Goal: Information Seeking & Learning: Learn about a topic

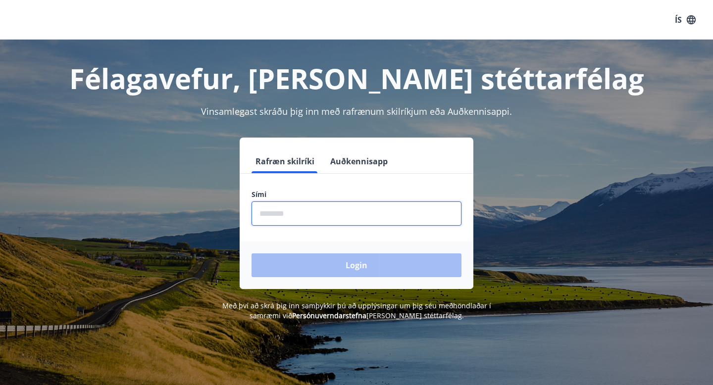
click at [371, 205] on input "phone" at bounding box center [356, 213] width 210 height 24
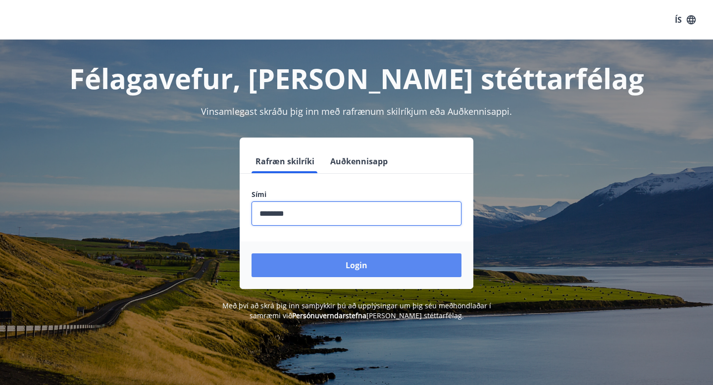
type input "********"
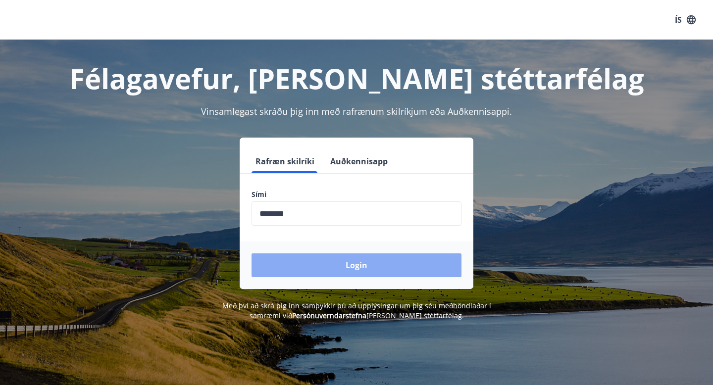
click at [376, 273] on button "Login" at bounding box center [356, 265] width 210 height 24
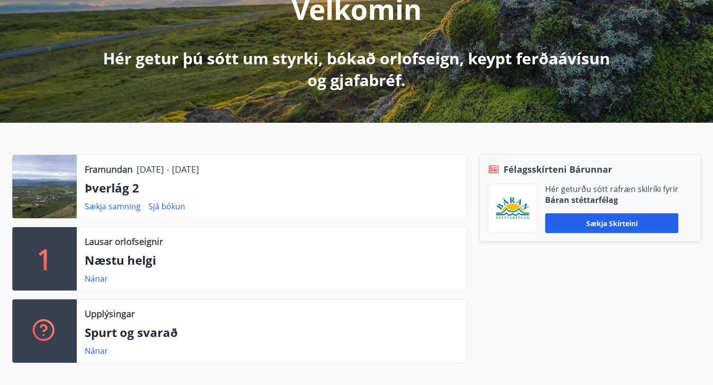
scroll to position [160, 0]
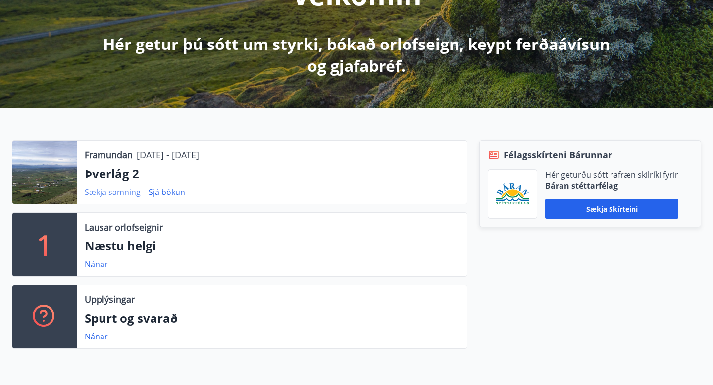
click at [105, 191] on link "Sækja samning" at bounding box center [113, 192] width 56 height 11
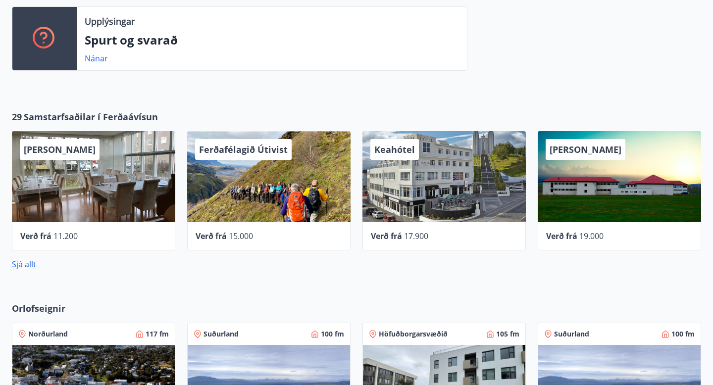
scroll to position [436, 0]
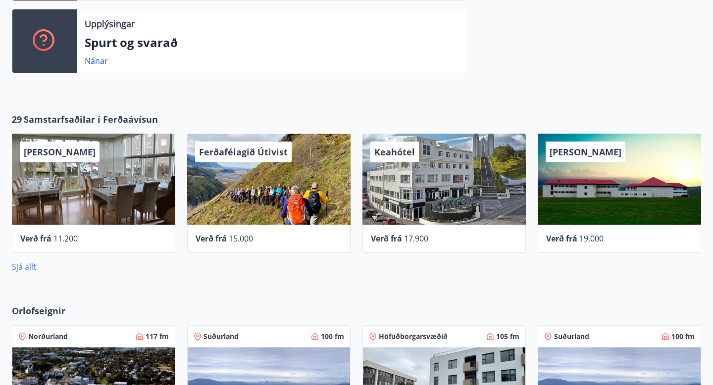
click at [28, 266] on link "Sjá allt" at bounding box center [24, 266] width 24 height 11
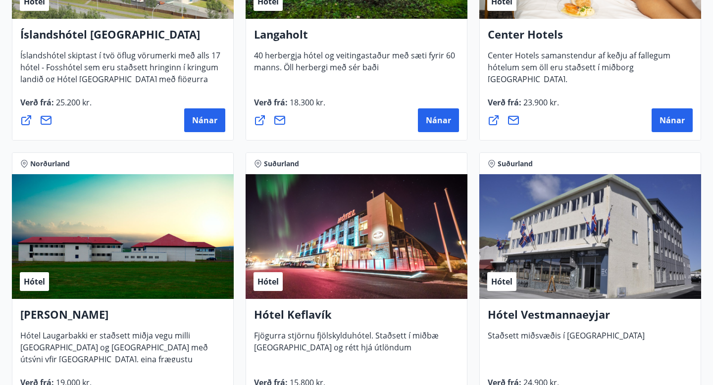
scroll to position [2275, 0]
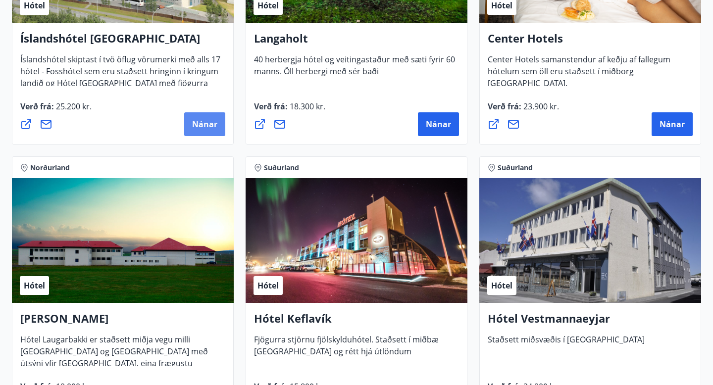
click at [206, 127] on span "Nánar" at bounding box center [204, 124] width 25 height 11
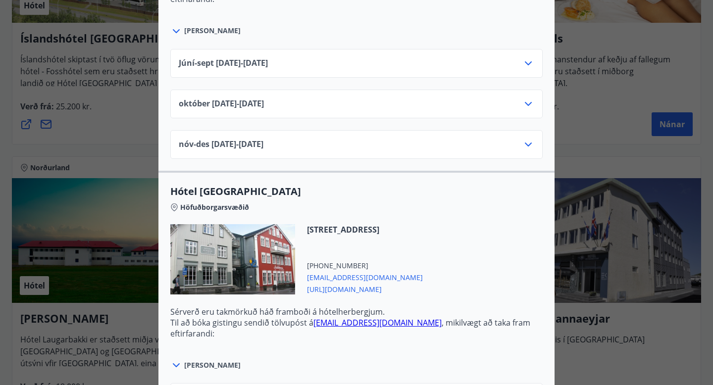
scroll to position [515, 0]
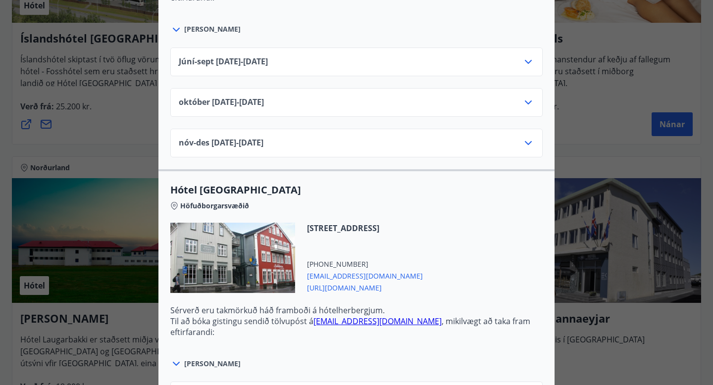
click at [368, 63] on div "Júní-[DATE]06.25 - [DATE]" at bounding box center [356, 66] width 355 height 20
click at [528, 143] on icon at bounding box center [528, 143] width 12 height 12
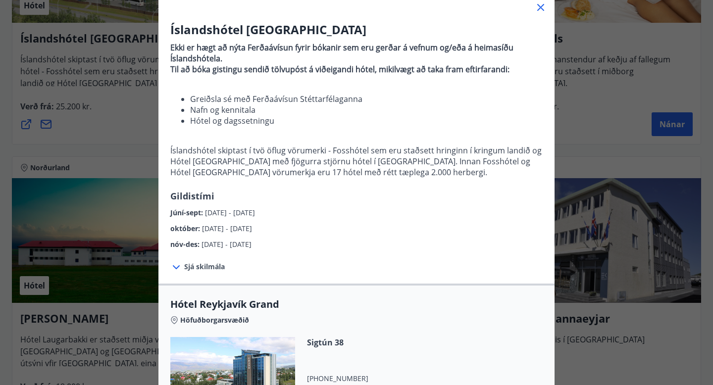
scroll to position [60, 0]
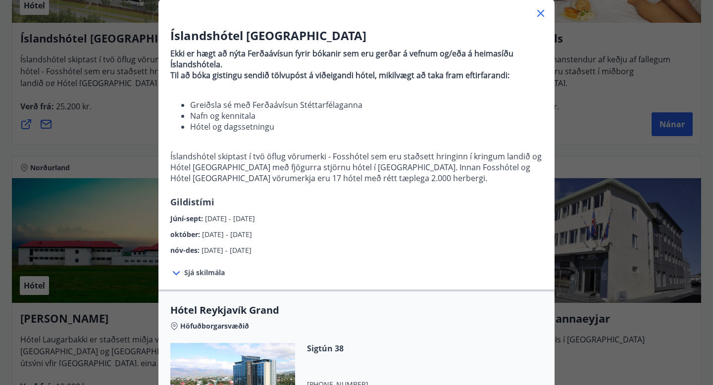
click at [541, 14] on icon at bounding box center [540, 13] width 7 height 7
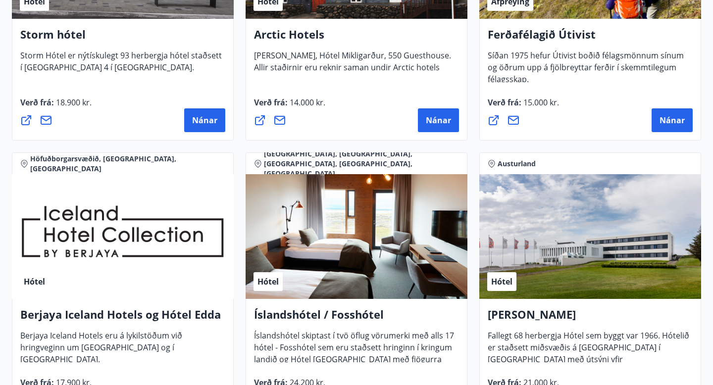
scroll to position [0, 0]
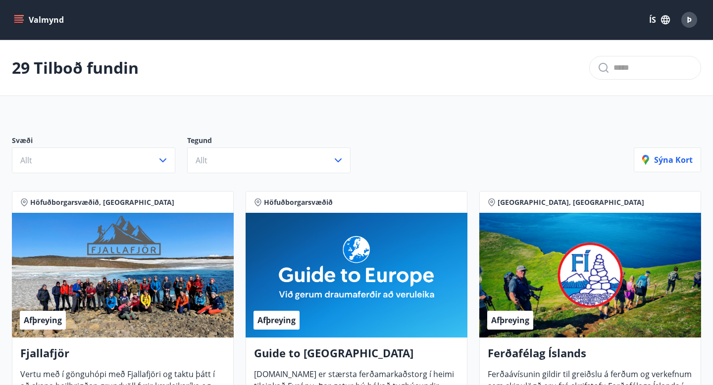
click at [20, 20] on icon "menu" at bounding box center [19, 19] width 11 height 1
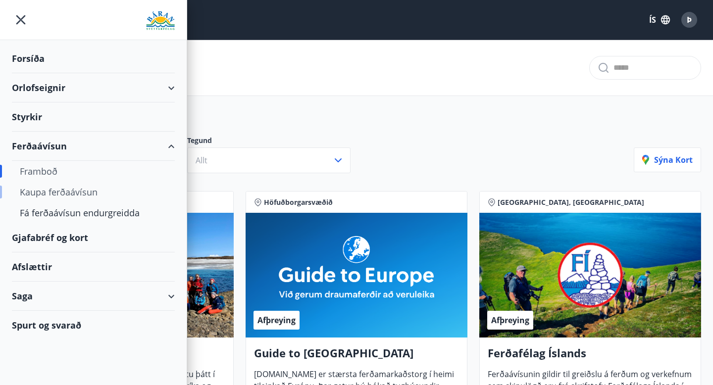
click at [77, 191] on div "Kaupa ferðaávísun" at bounding box center [93, 192] width 147 height 21
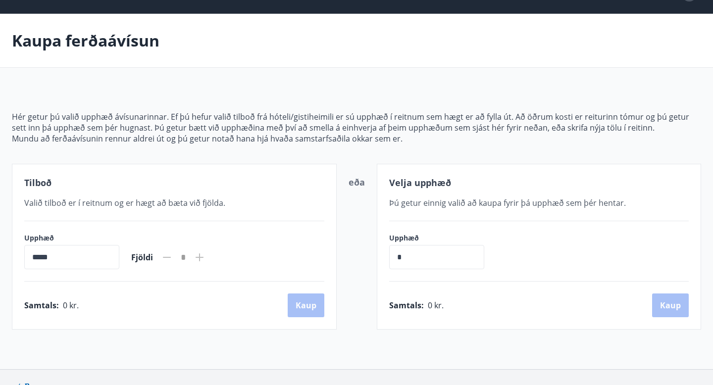
scroll to position [40, 0]
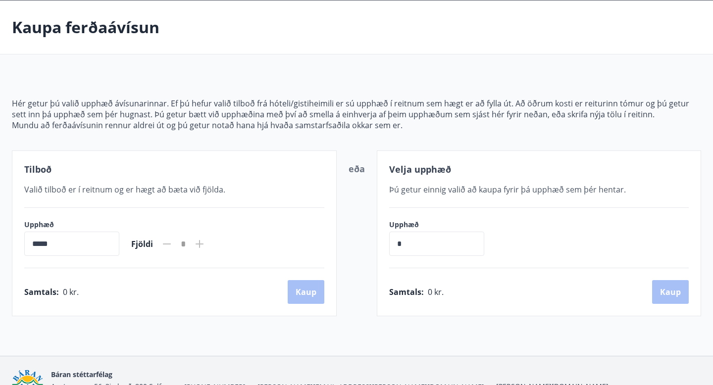
click at [200, 243] on icon at bounding box center [199, 243] width 1 height 1
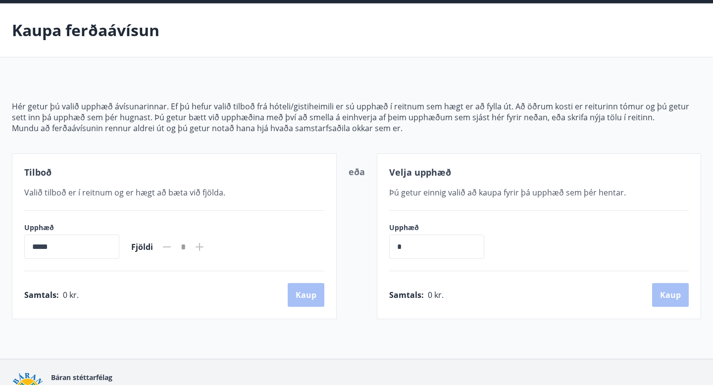
scroll to position [0, 0]
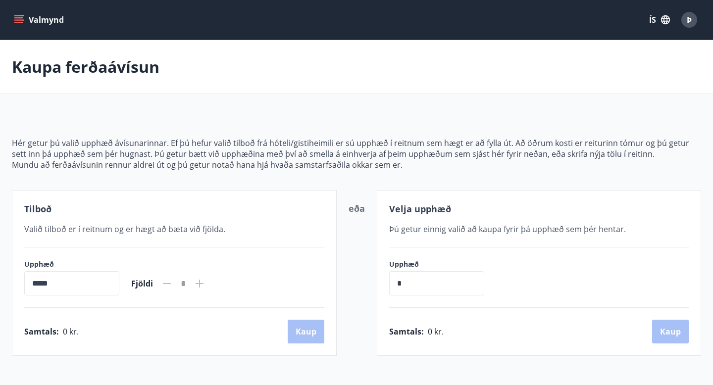
click at [21, 19] on icon "menu" at bounding box center [19, 20] width 10 height 10
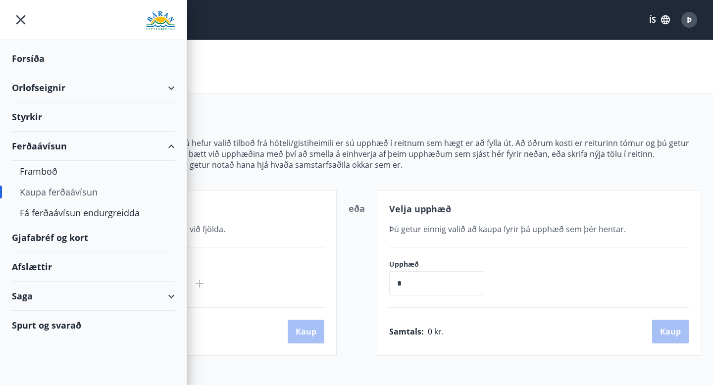
click at [53, 268] on div "Afslættir" at bounding box center [93, 266] width 163 height 29
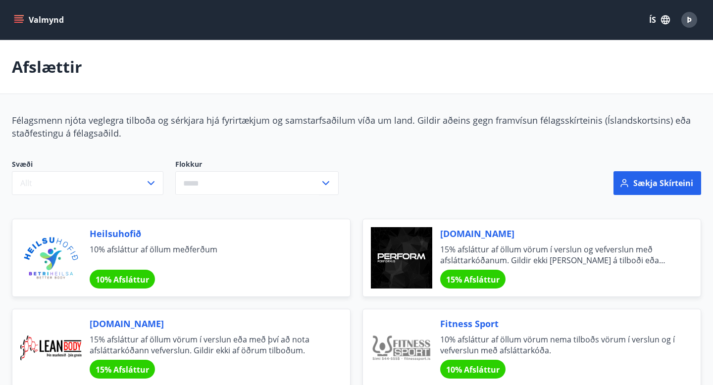
click at [17, 20] on icon "menu" at bounding box center [19, 19] width 11 height 1
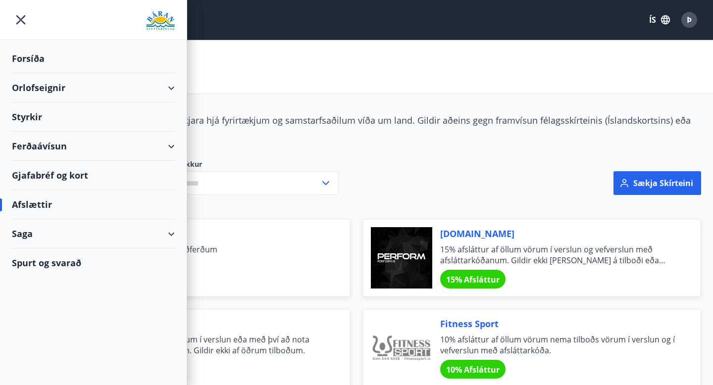
click at [173, 146] on div "Ferðaávísun" at bounding box center [93, 146] width 163 height 29
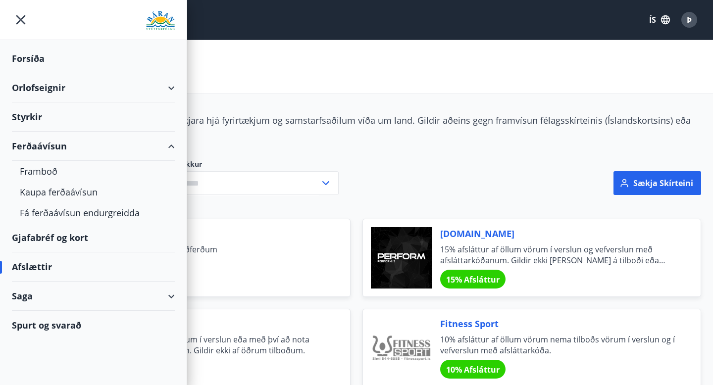
click at [173, 147] on div "Ferðaávísun" at bounding box center [93, 146] width 163 height 29
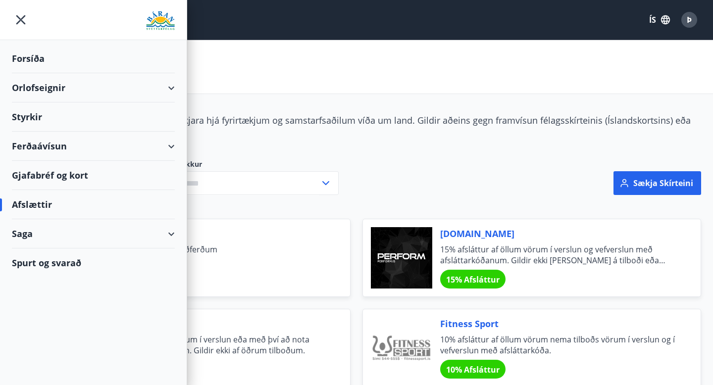
click at [166, 236] on div "Saga" at bounding box center [93, 233] width 163 height 29
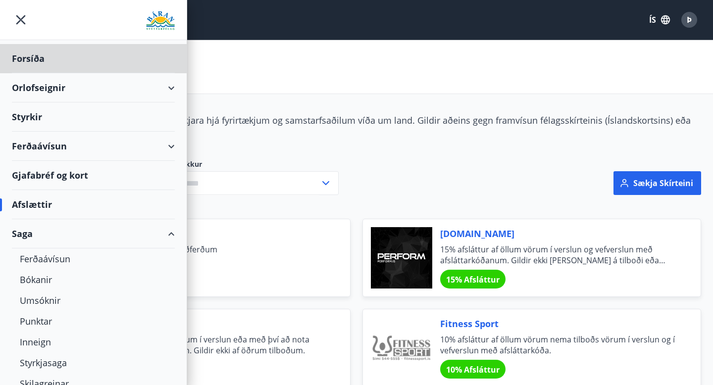
click at [29, 73] on div "Styrkir" at bounding box center [93, 58] width 163 height 29
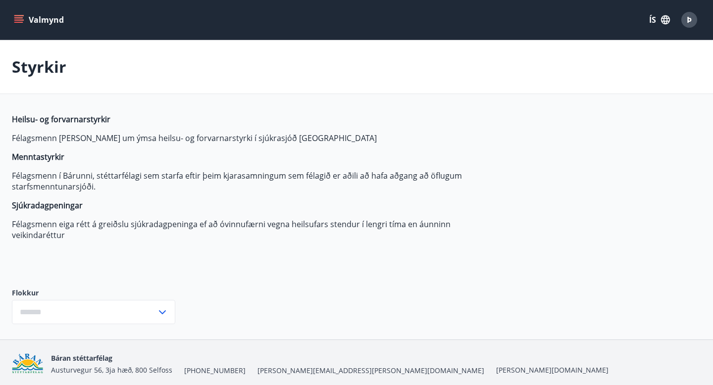
type input "***"
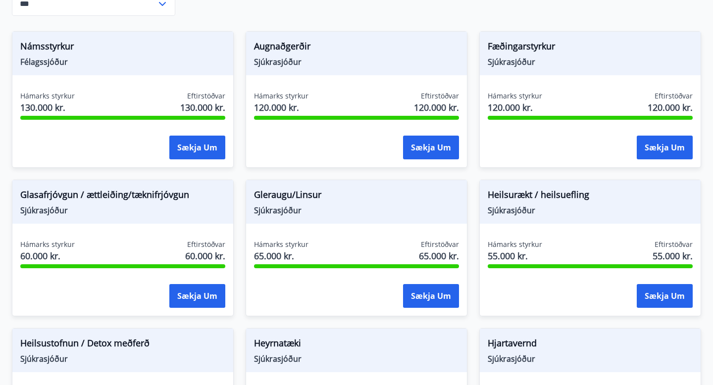
scroll to position [305, 0]
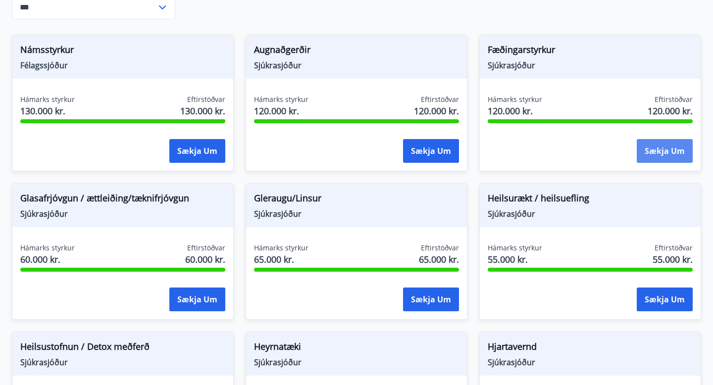
click at [665, 153] on button "Sækja um" at bounding box center [664, 151] width 56 height 24
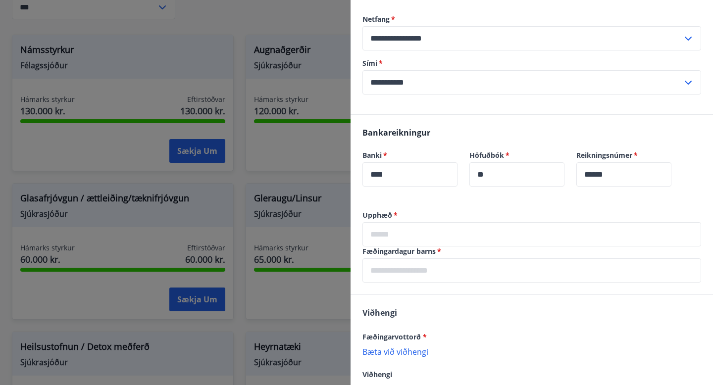
scroll to position [182, 0]
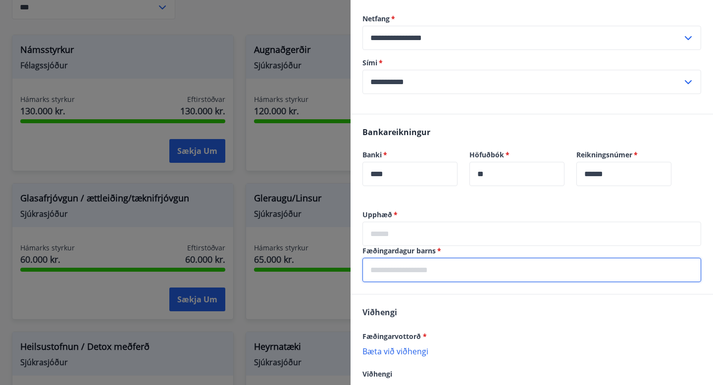
click at [444, 271] on input "text" at bounding box center [531, 270] width 338 height 24
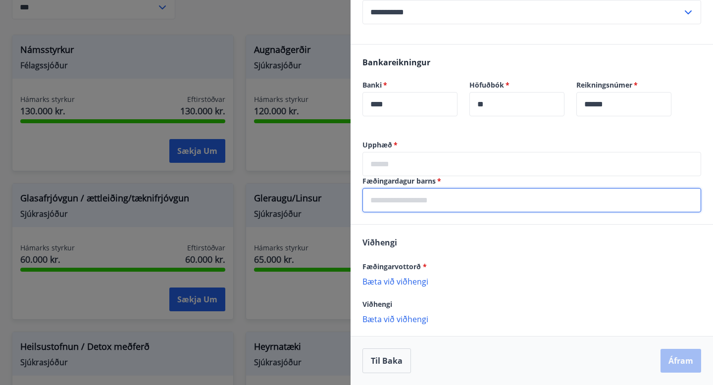
click at [215, 185] on div at bounding box center [356, 192] width 713 height 385
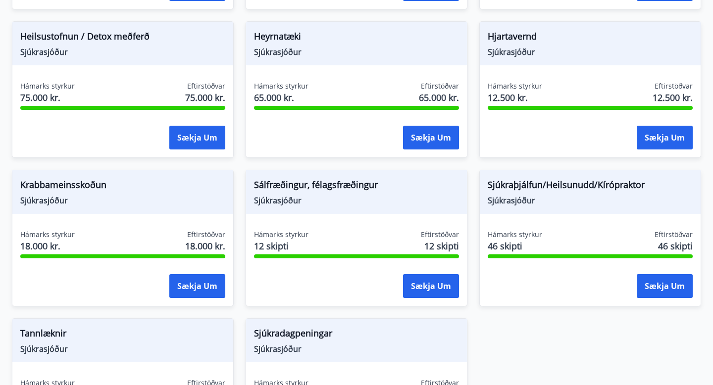
scroll to position [617, 0]
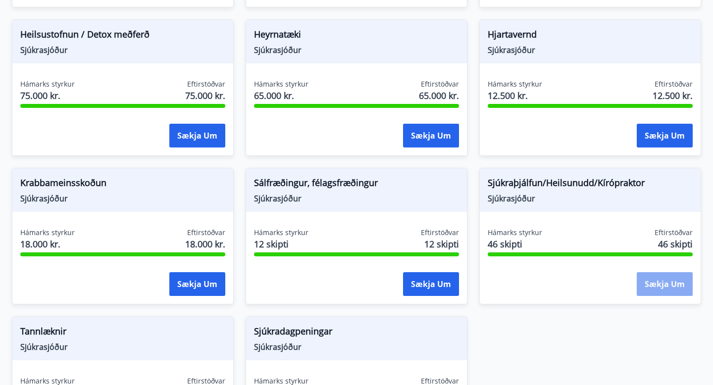
click at [676, 284] on button "Sækja um" at bounding box center [664, 284] width 56 height 24
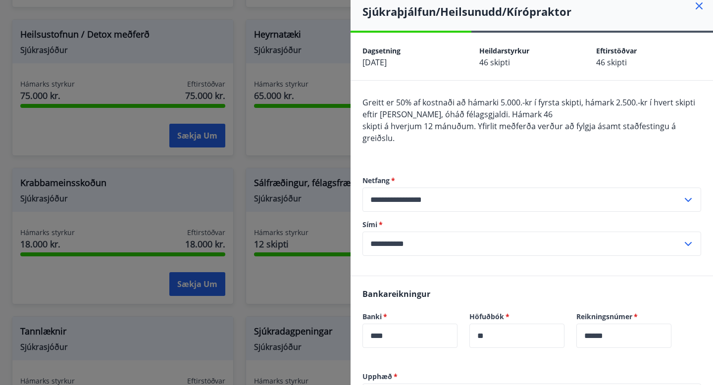
scroll to position [4, 0]
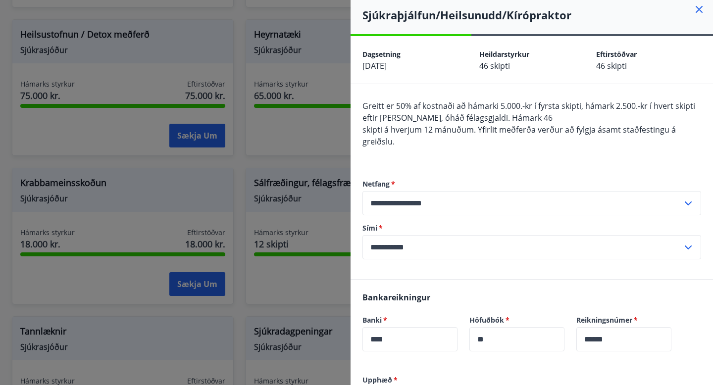
click at [698, 10] on icon at bounding box center [699, 9] width 12 height 12
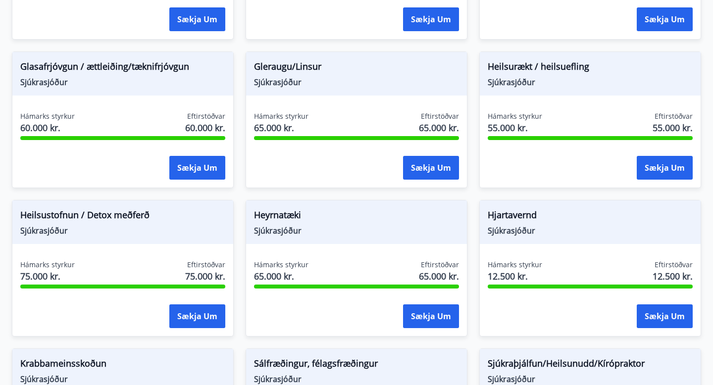
scroll to position [438, 0]
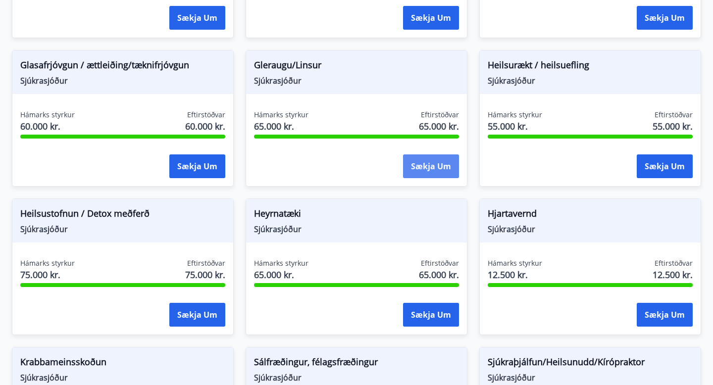
click at [442, 174] on button "Sækja um" at bounding box center [431, 166] width 56 height 24
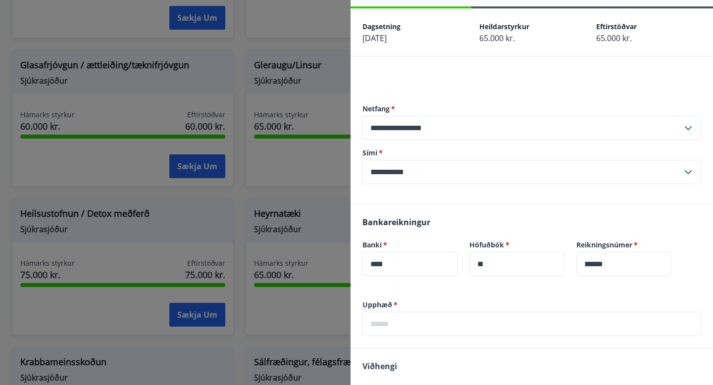
scroll to position [0, 0]
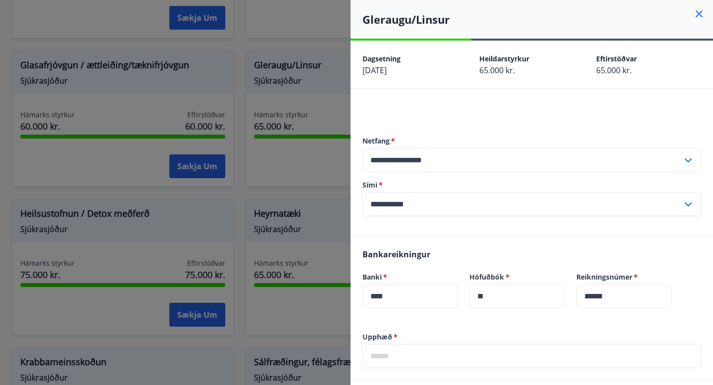
click at [308, 49] on div at bounding box center [356, 192] width 713 height 385
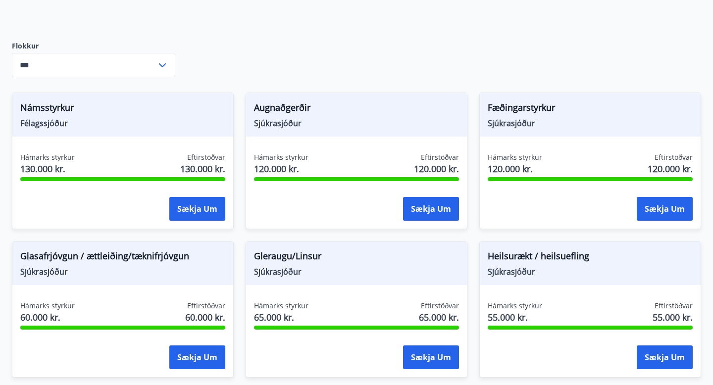
scroll to position [265, 0]
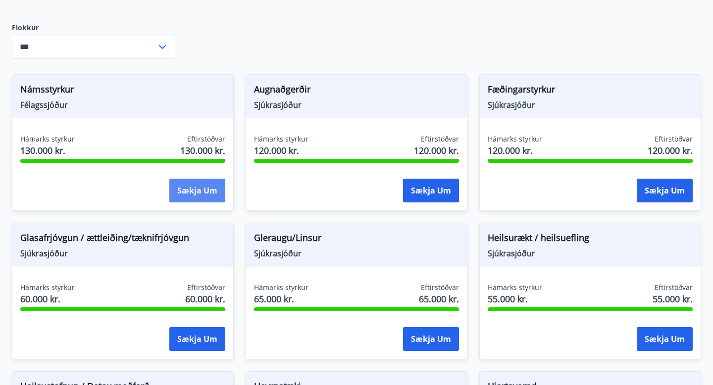
click at [194, 197] on button "Sækja um" at bounding box center [197, 191] width 56 height 24
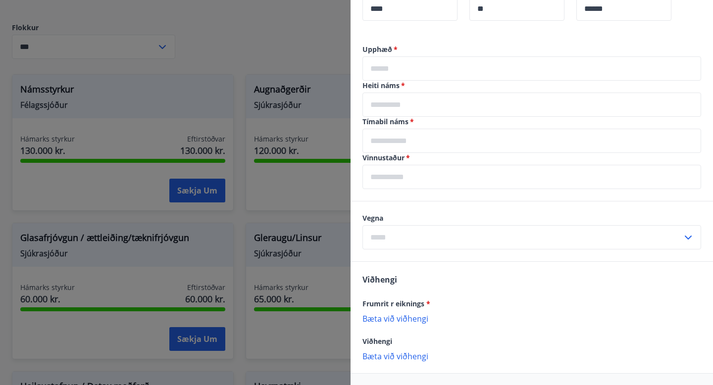
scroll to position [325, 0]
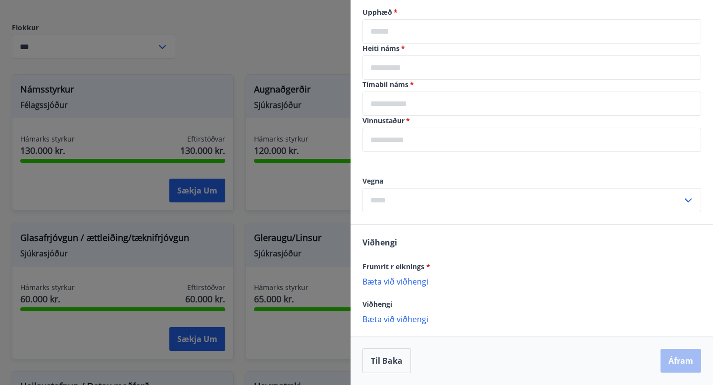
click at [460, 195] on input "text" at bounding box center [522, 200] width 320 height 24
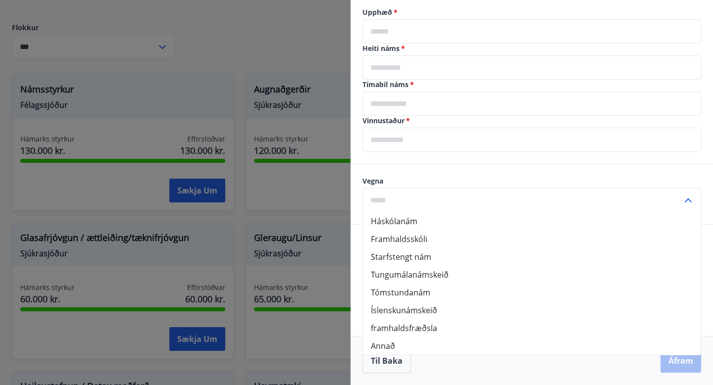
click at [601, 202] on input "text" at bounding box center [522, 200] width 320 height 24
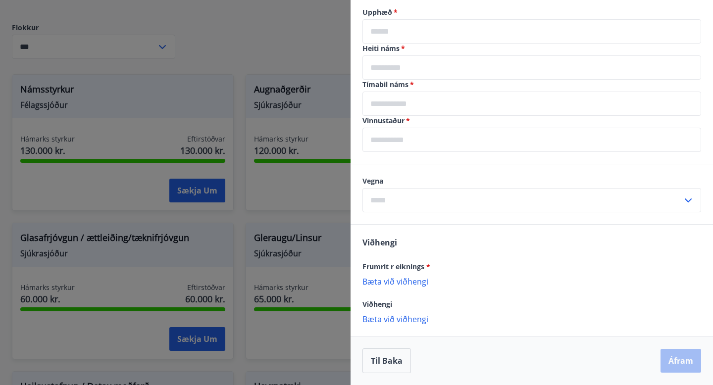
click at [256, 59] on div at bounding box center [356, 192] width 713 height 385
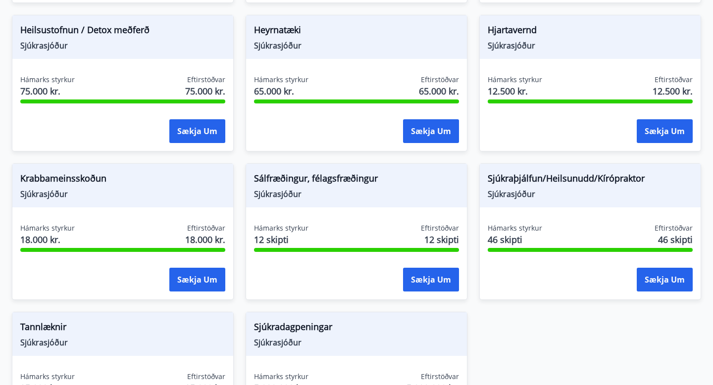
scroll to position [780, 0]
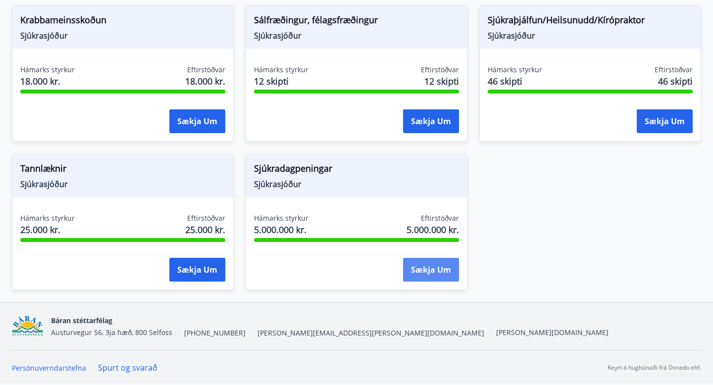
click at [433, 274] on button "Sækja um" at bounding box center [431, 270] width 56 height 24
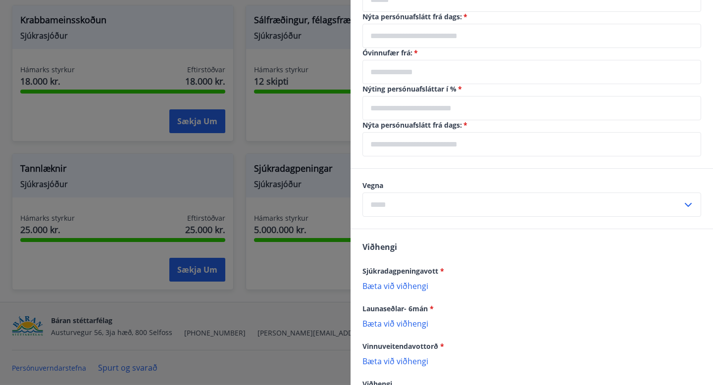
scroll to position [381, 0]
click at [463, 201] on input "text" at bounding box center [522, 204] width 320 height 24
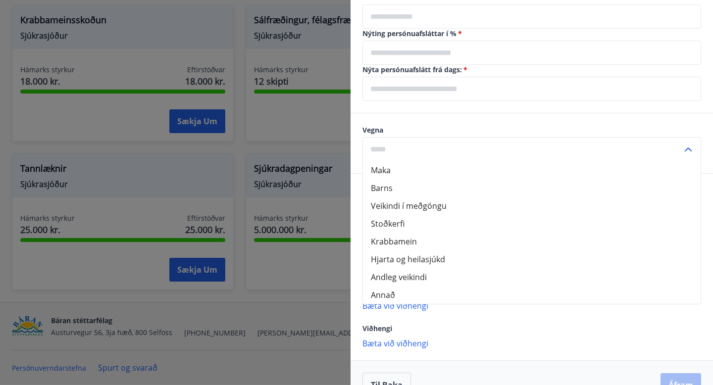
scroll to position [445, 0]
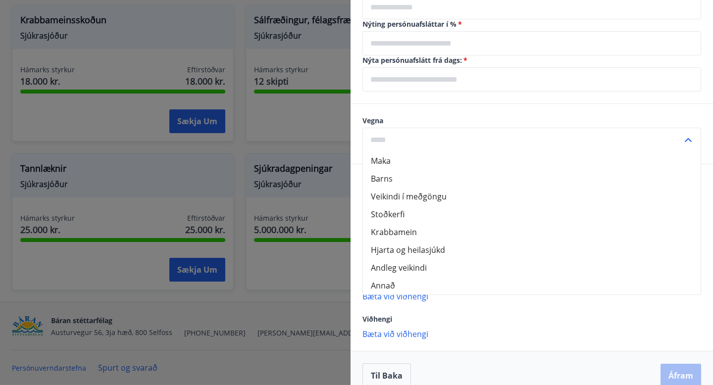
click at [326, 296] on div at bounding box center [356, 192] width 713 height 385
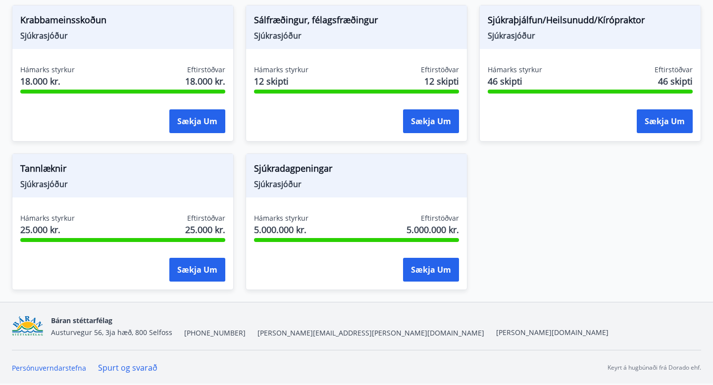
scroll to position [0, 0]
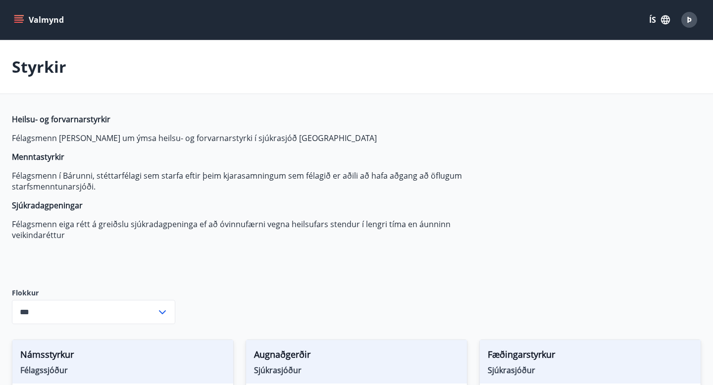
click at [23, 18] on icon "menu" at bounding box center [19, 20] width 10 height 10
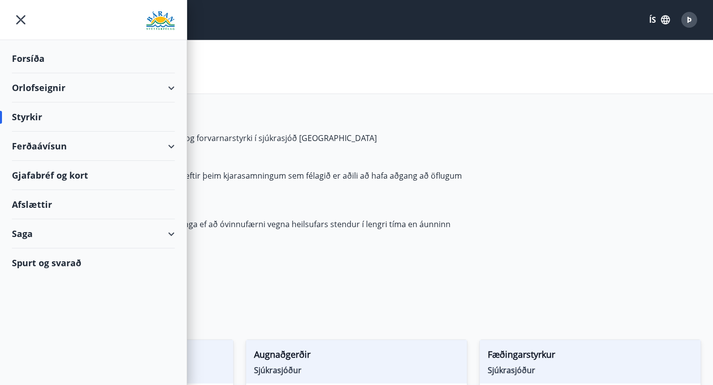
click at [164, 94] on div "Orlofseignir" at bounding box center [93, 87] width 163 height 29
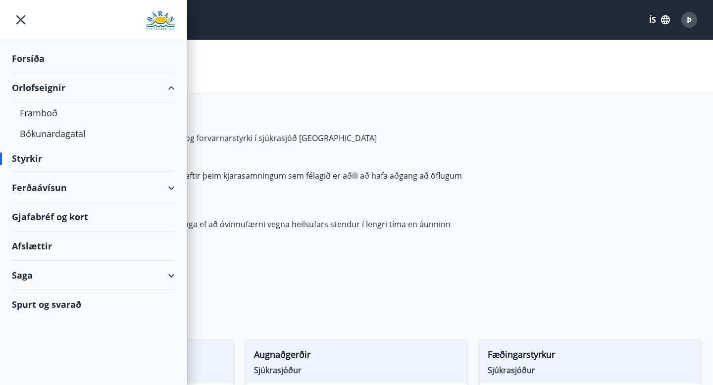
click at [54, 87] on div "Orlofseignir" at bounding box center [93, 87] width 163 height 29
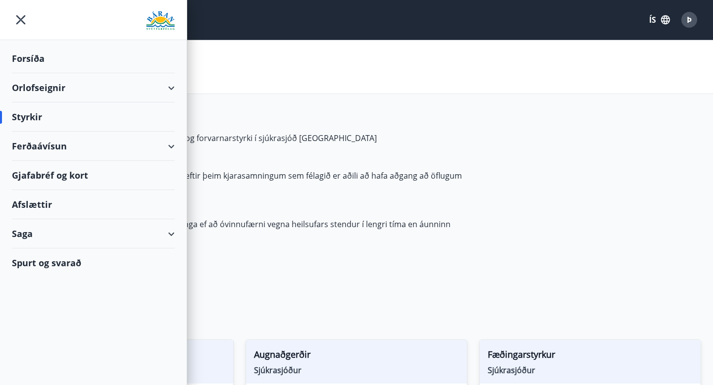
click at [55, 87] on div "Orlofseignir" at bounding box center [93, 87] width 163 height 29
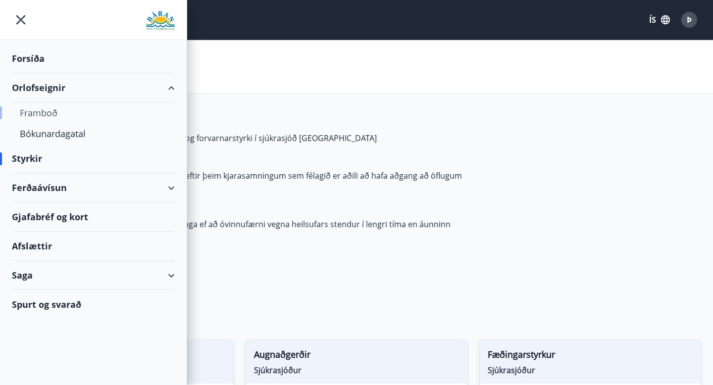
click at [36, 110] on div "Framboð" at bounding box center [93, 112] width 147 height 21
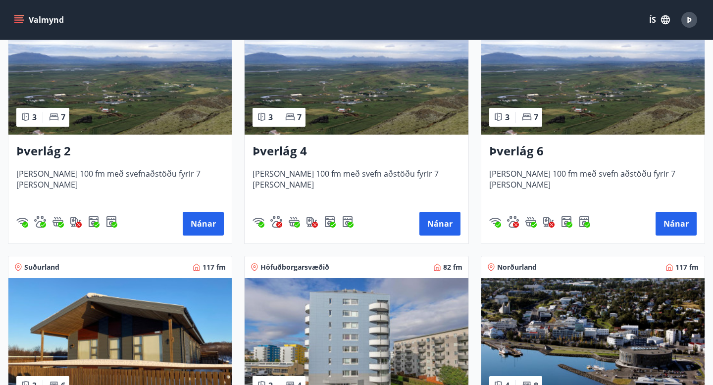
scroll to position [241, 0]
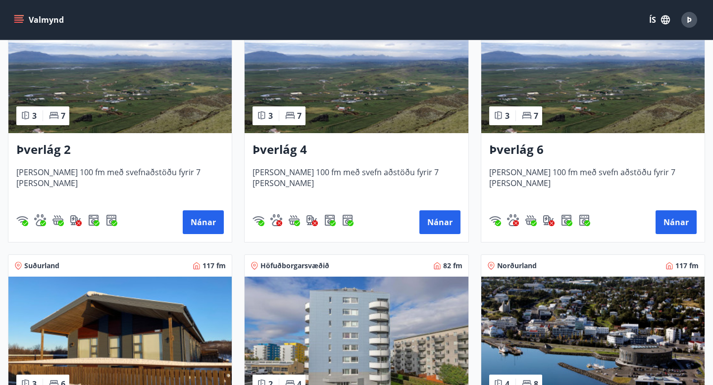
click at [51, 147] on h3 "Þverlág 2" at bounding box center [119, 150] width 207 height 18
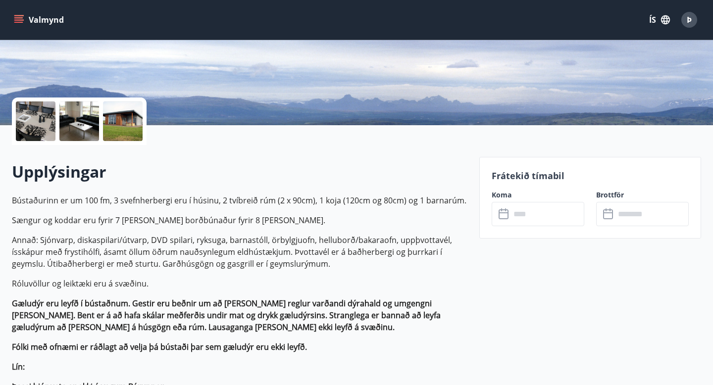
scroll to position [169, 0]
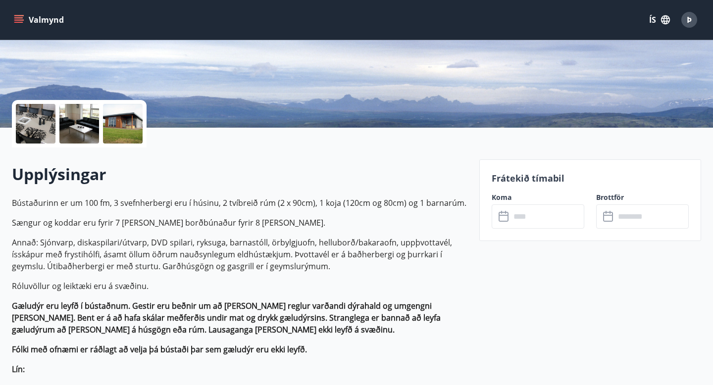
click at [135, 131] on div at bounding box center [123, 124] width 40 height 40
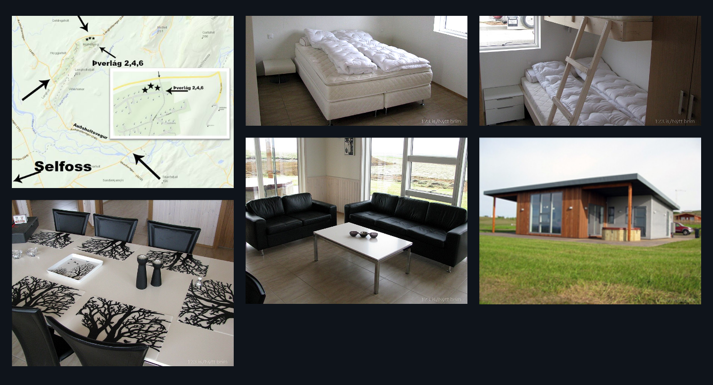
scroll to position [0, 0]
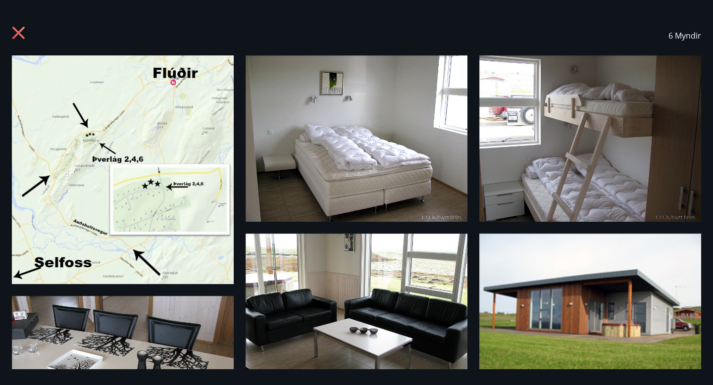
click at [18, 29] on icon at bounding box center [20, 34] width 16 height 16
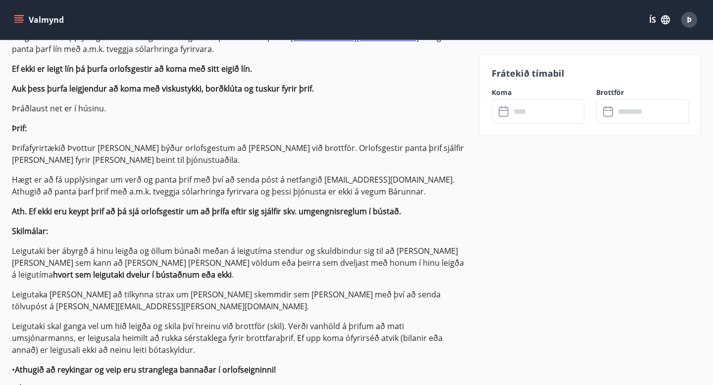
scroll to position [554, 0]
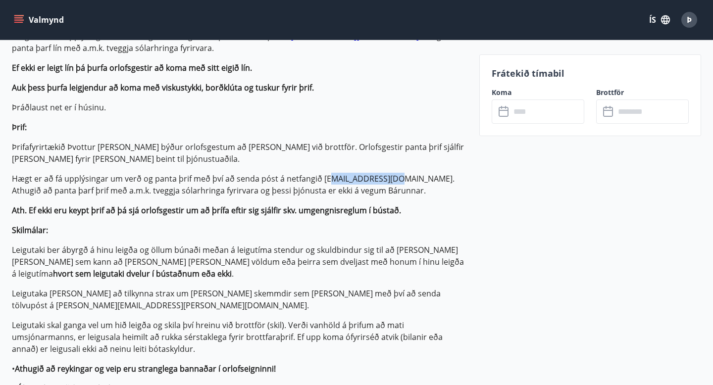
drag, startPoint x: 329, startPoint y: 176, endPoint x: 391, endPoint y: 181, distance: 63.0
click at [391, 181] on p "Hægt er að fá upplýsingar um verð og panta þrif með því að senda póst á netfang…" at bounding box center [239, 185] width 455 height 24
click at [458, 213] on p "Ath. Ef ekki eru keypt þrif að þá sjá orlofsgestir um að þrífa eftir sig sjálfi…" at bounding box center [239, 210] width 455 height 12
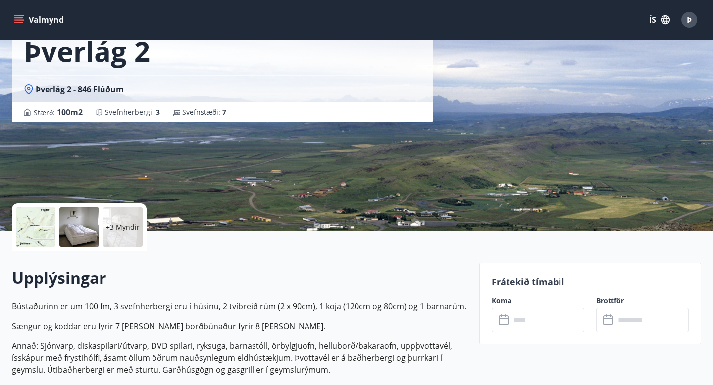
scroll to position [0, 0]
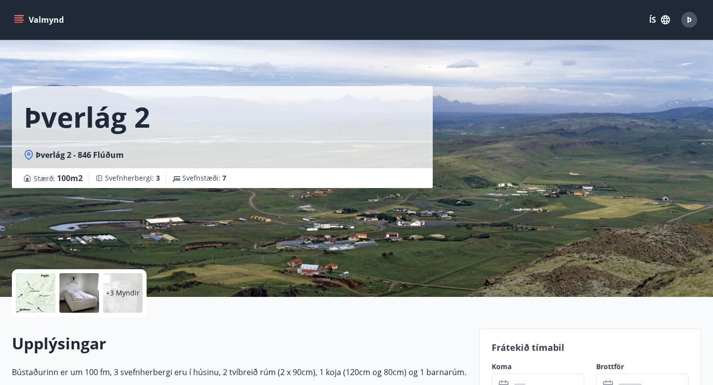
click at [25, 17] on button "Valmynd" at bounding box center [40, 20] width 56 height 18
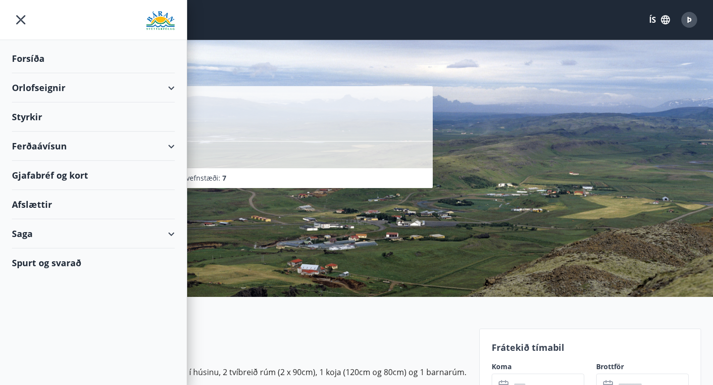
click at [50, 175] on div "Gjafabréf og kort" at bounding box center [93, 175] width 163 height 29
click at [19, 22] on icon "menu" at bounding box center [20, 19] width 9 height 9
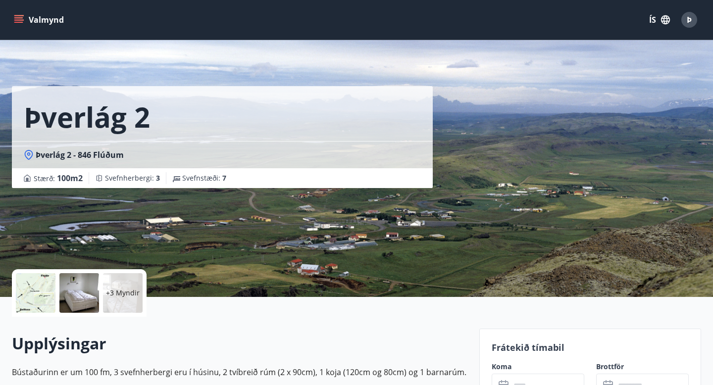
click at [14, 15] on icon "menu" at bounding box center [19, 20] width 10 height 10
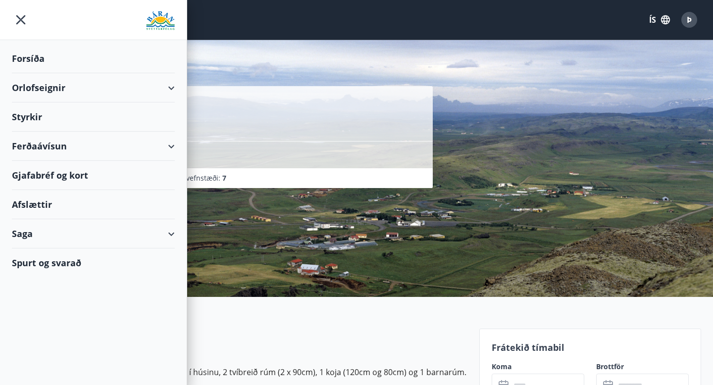
click at [56, 85] on div "Orlofseignir" at bounding box center [93, 87] width 163 height 29
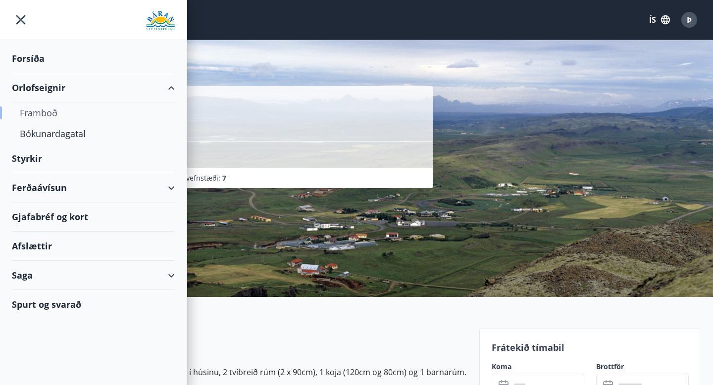
click at [44, 113] on div "Framboð" at bounding box center [93, 112] width 147 height 21
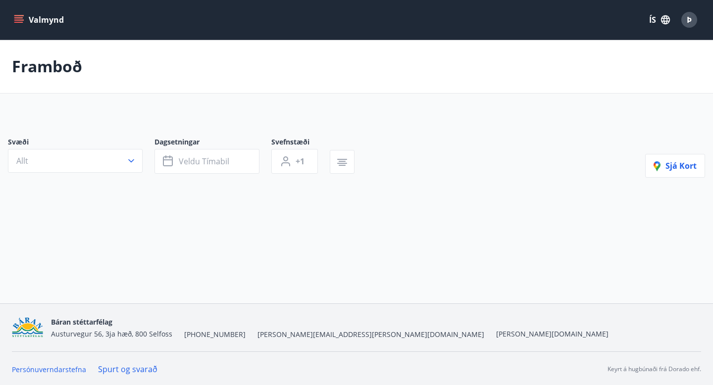
scroll to position [1, 0]
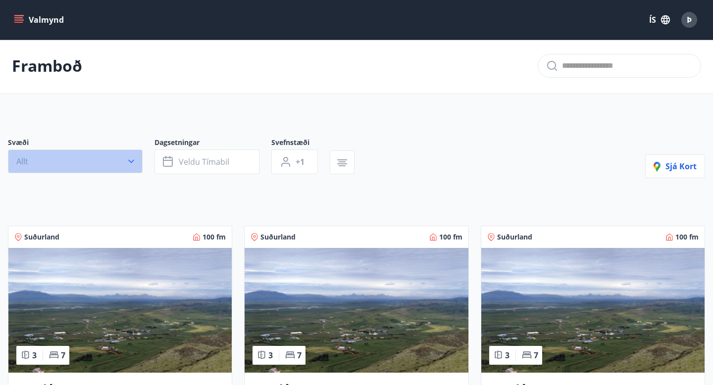
click at [86, 167] on button "Allt" at bounding box center [75, 161] width 135 height 24
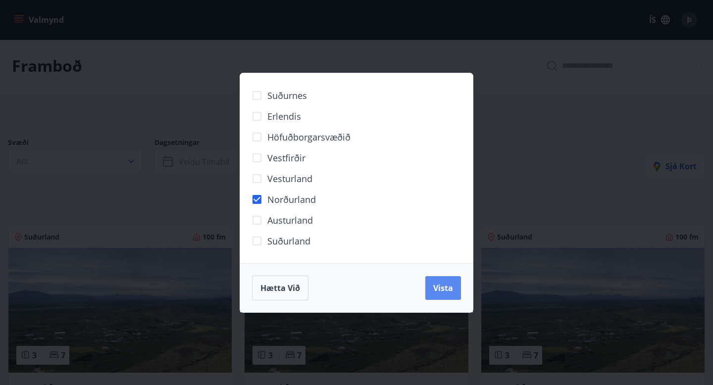
click at [447, 289] on span "Vista" at bounding box center [443, 288] width 20 height 11
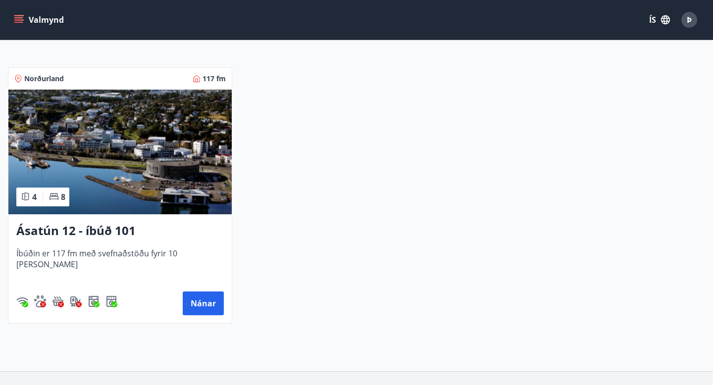
scroll to position [185, 0]
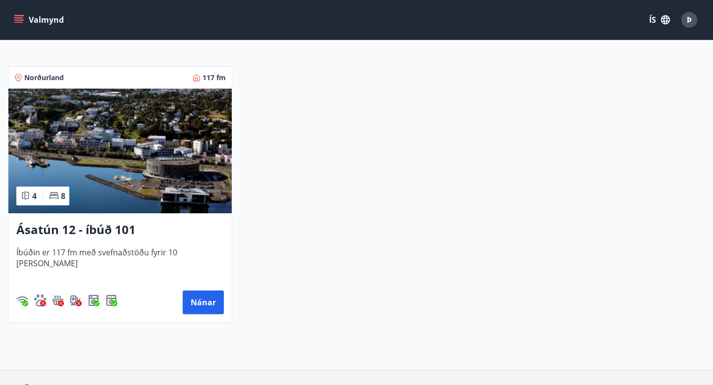
click at [109, 230] on h3 "Ásatún 12 - íbúð 101" at bounding box center [119, 230] width 207 height 18
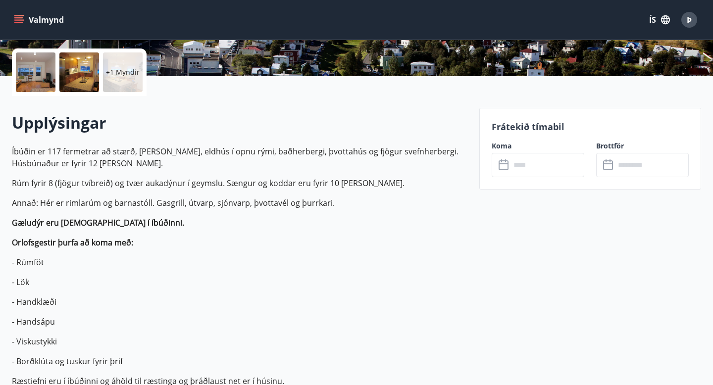
scroll to position [245, 0]
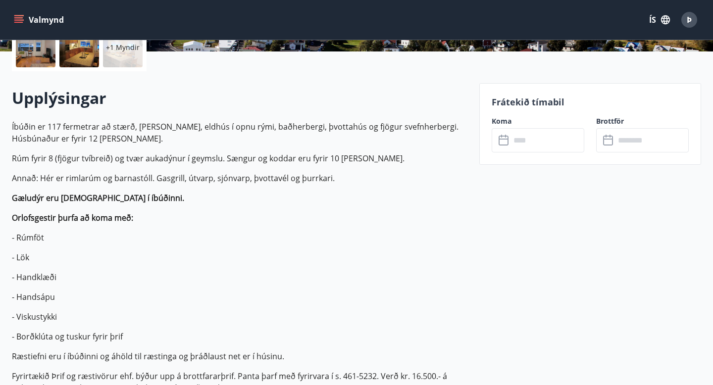
click at [31, 51] on div at bounding box center [36, 48] width 40 height 40
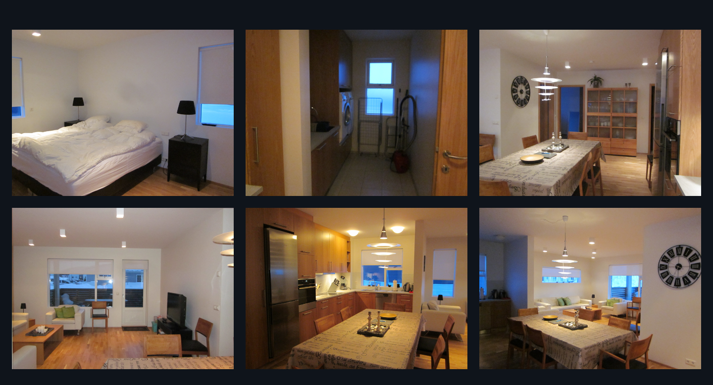
scroll to position [0, 0]
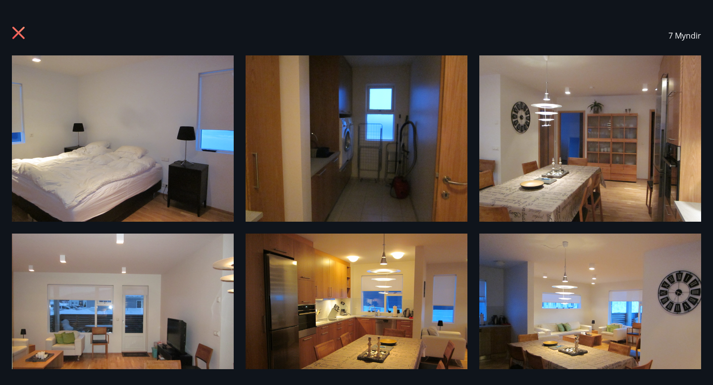
click at [17, 37] on icon at bounding box center [20, 34] width 16 height 16
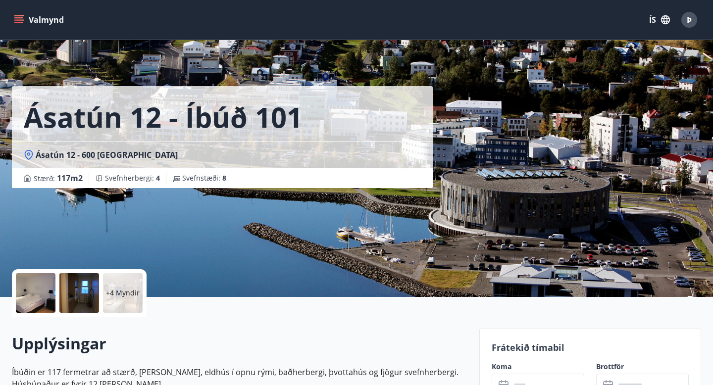
click at [30, 25] on button "Valmynd" at bounding box center [40, 20] width 56 height 18
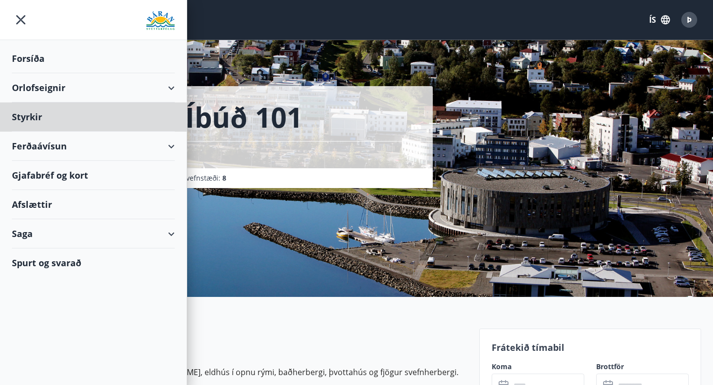
click at [30, 56] on div "Forsíða" at bounding box center [93, 58] width 163 height 29
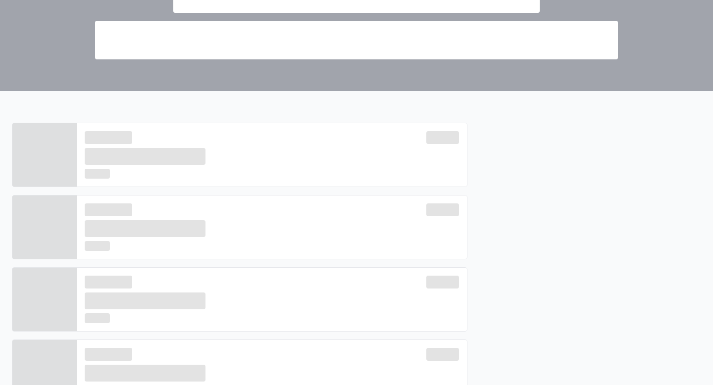
scroll to position [152, 0]
